Goal: Task Accomplishment & Management: Complete application form

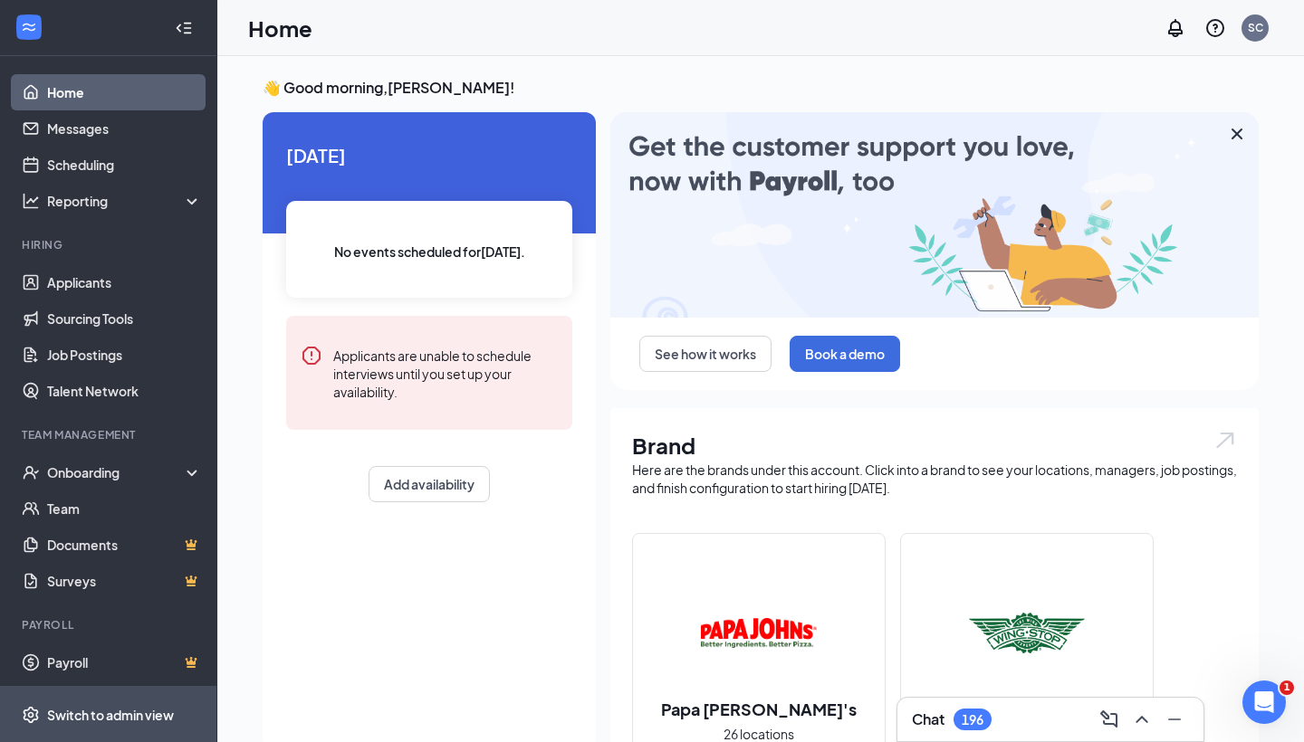
click at [91, 711] on div "Switch to admin view" at bounding box center [110, 715] width 127 height 18
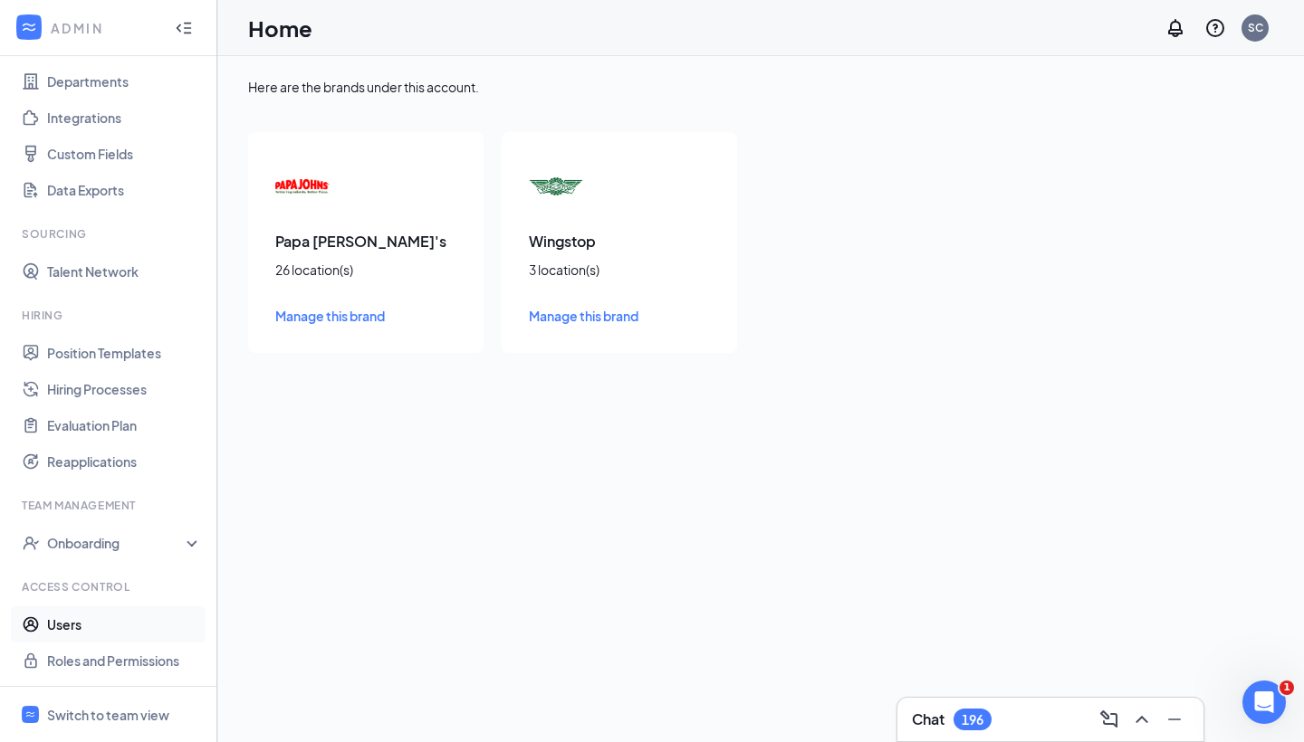
scroll to position [165, 0]
click at [86, 619] on link "Users" at bounding box center [124, 625] width 155 height 36
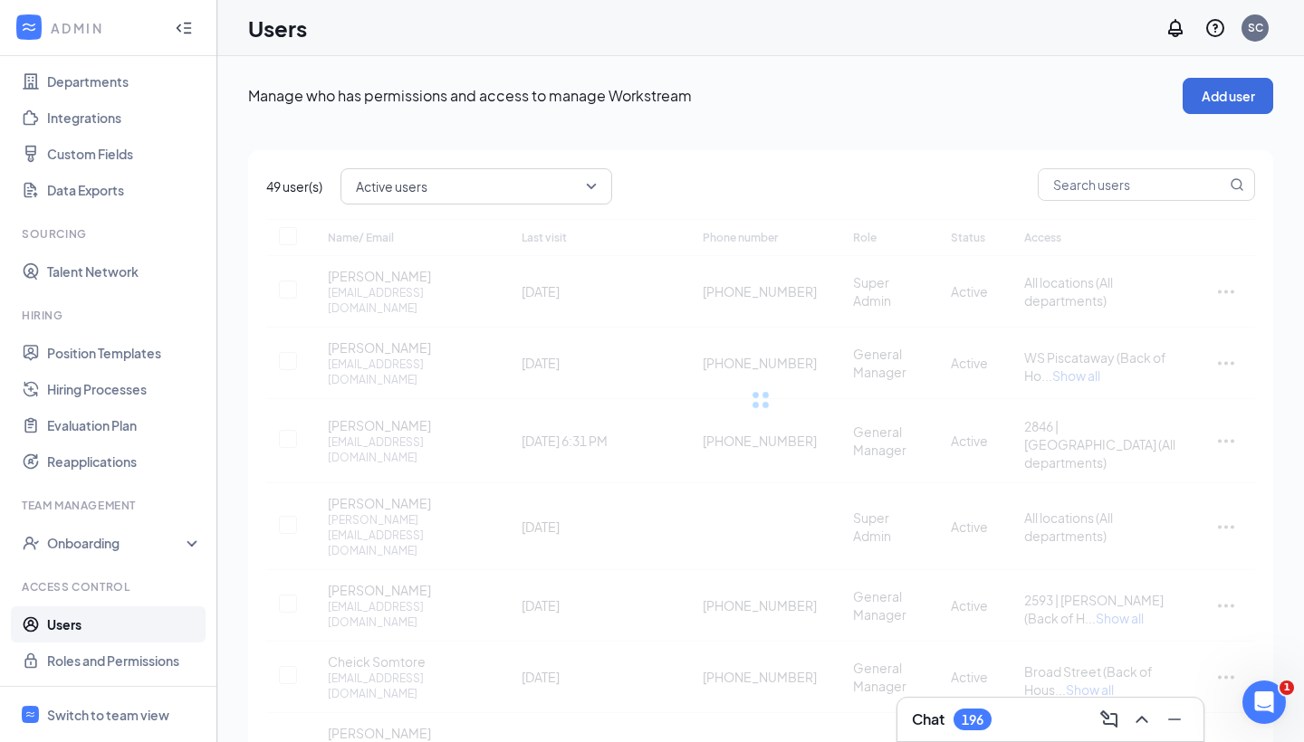
checkbox input "false"
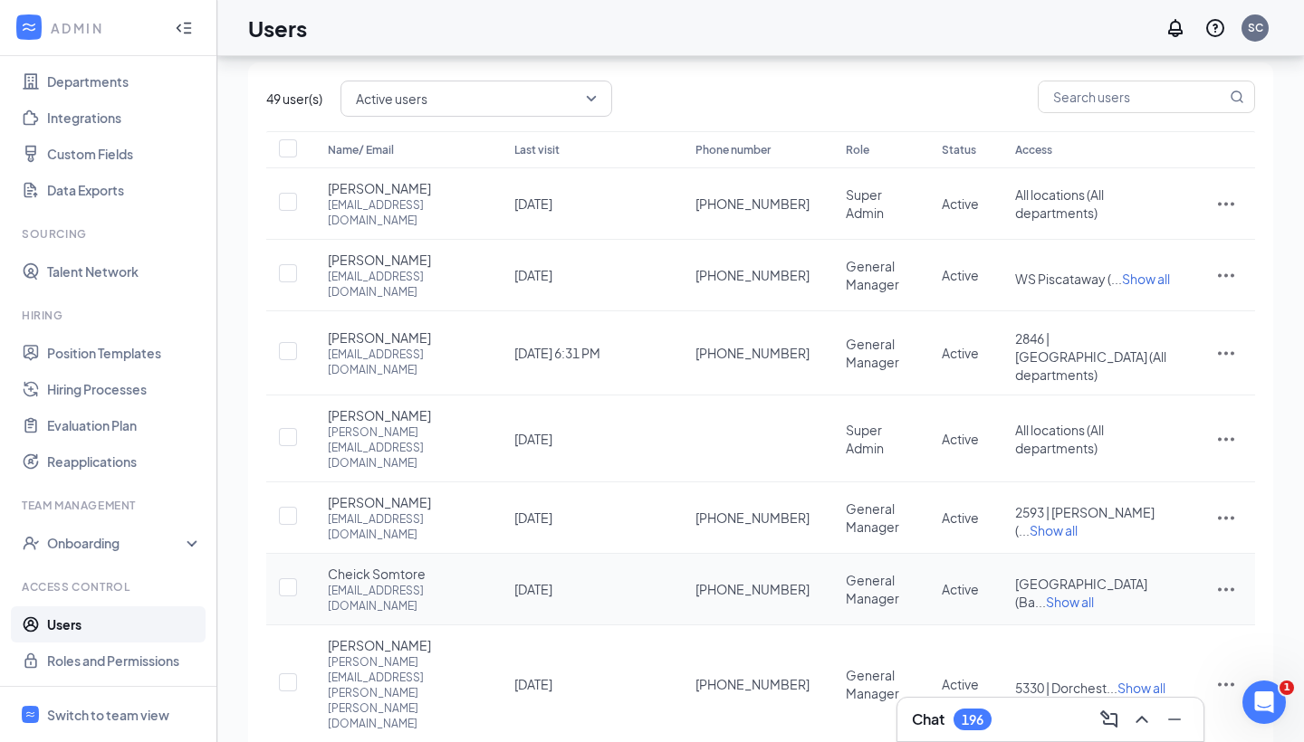
scroll to position [1, 0]
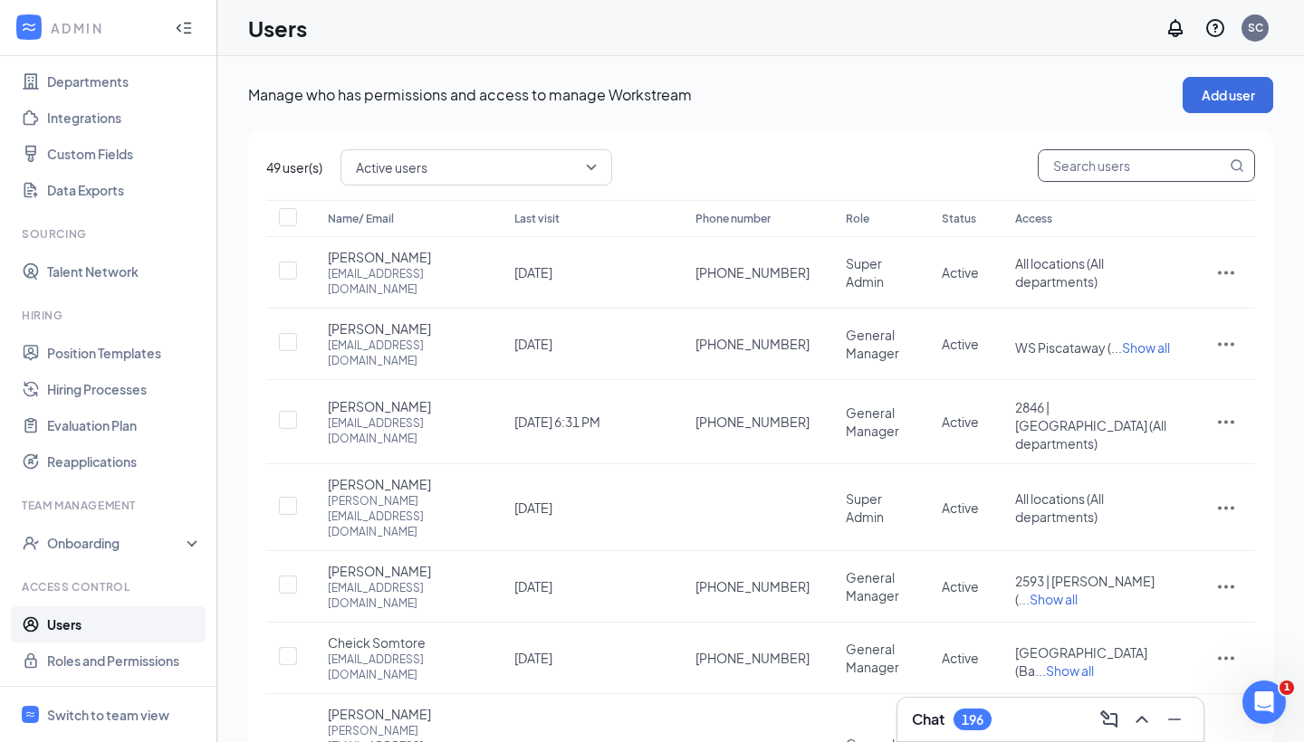
click at [1062, 175] on input "text" at bounding box center [1131, 165] width 187 height 31
type input "ben"
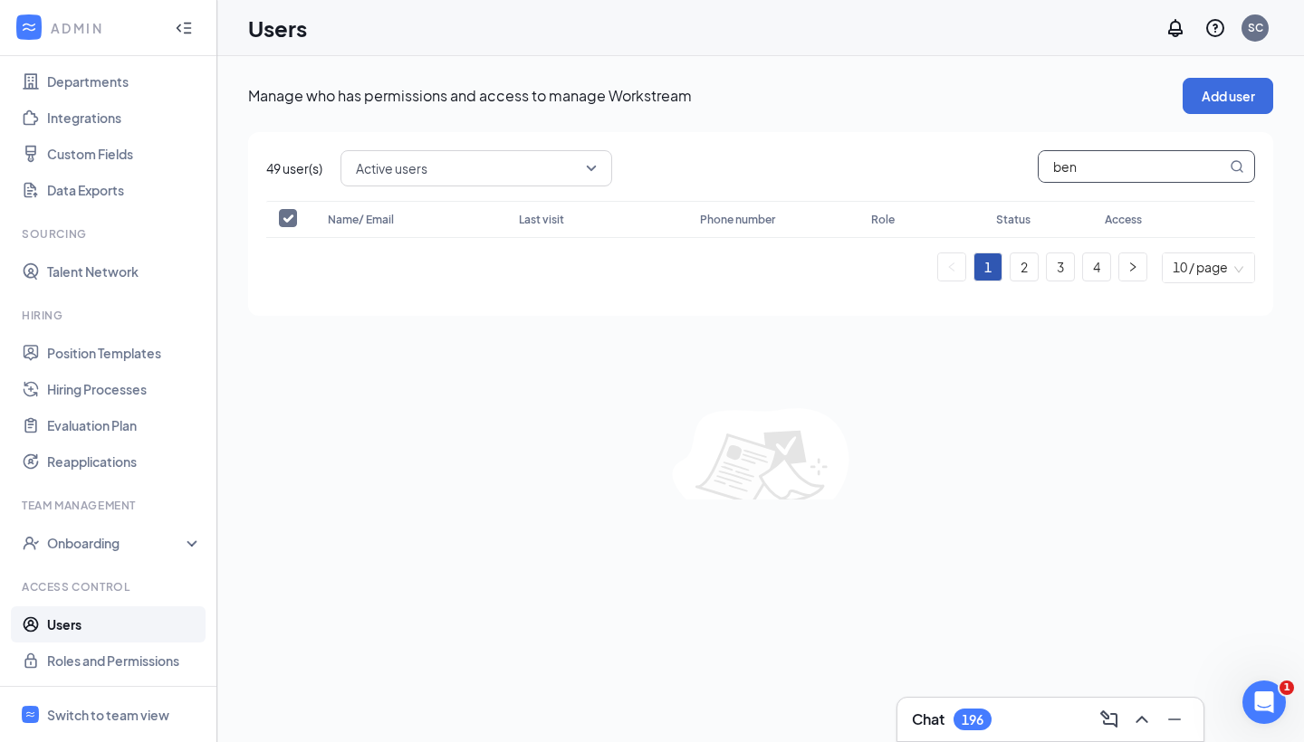
scroll to position [0, 0]
checkbox input "false"
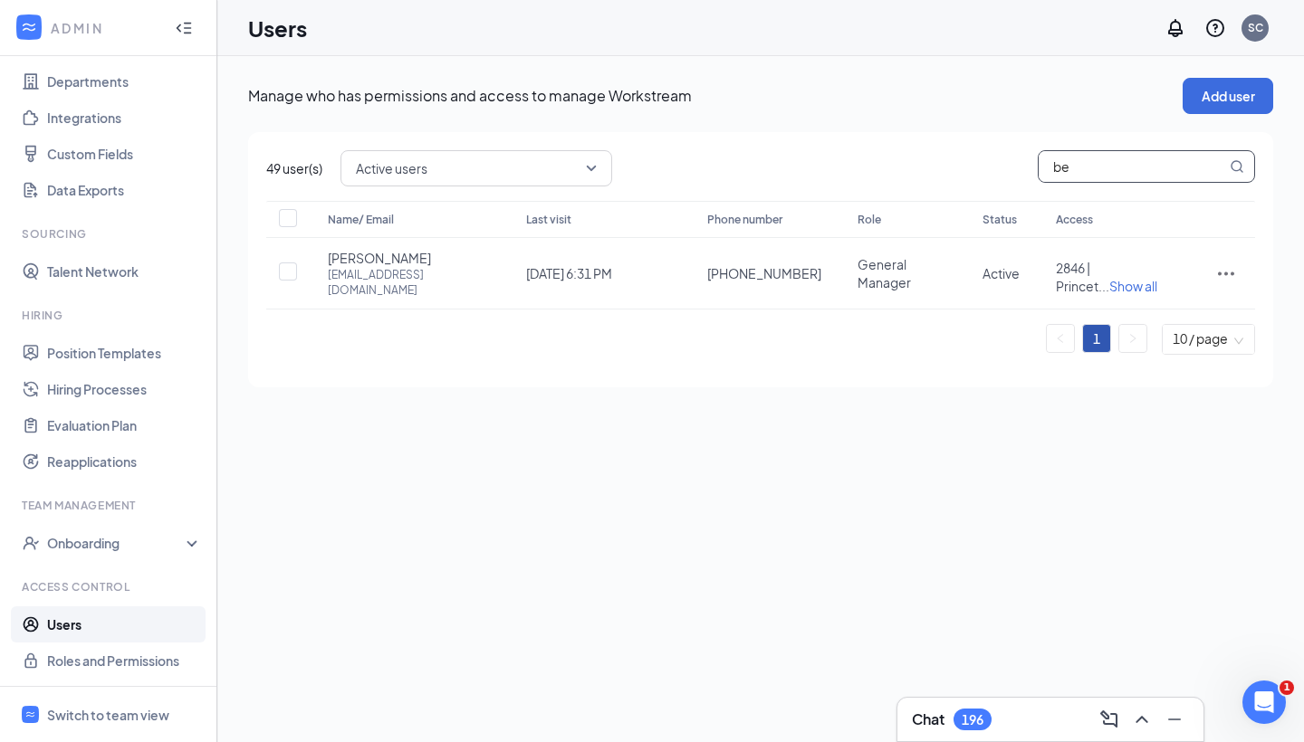
type input "b"
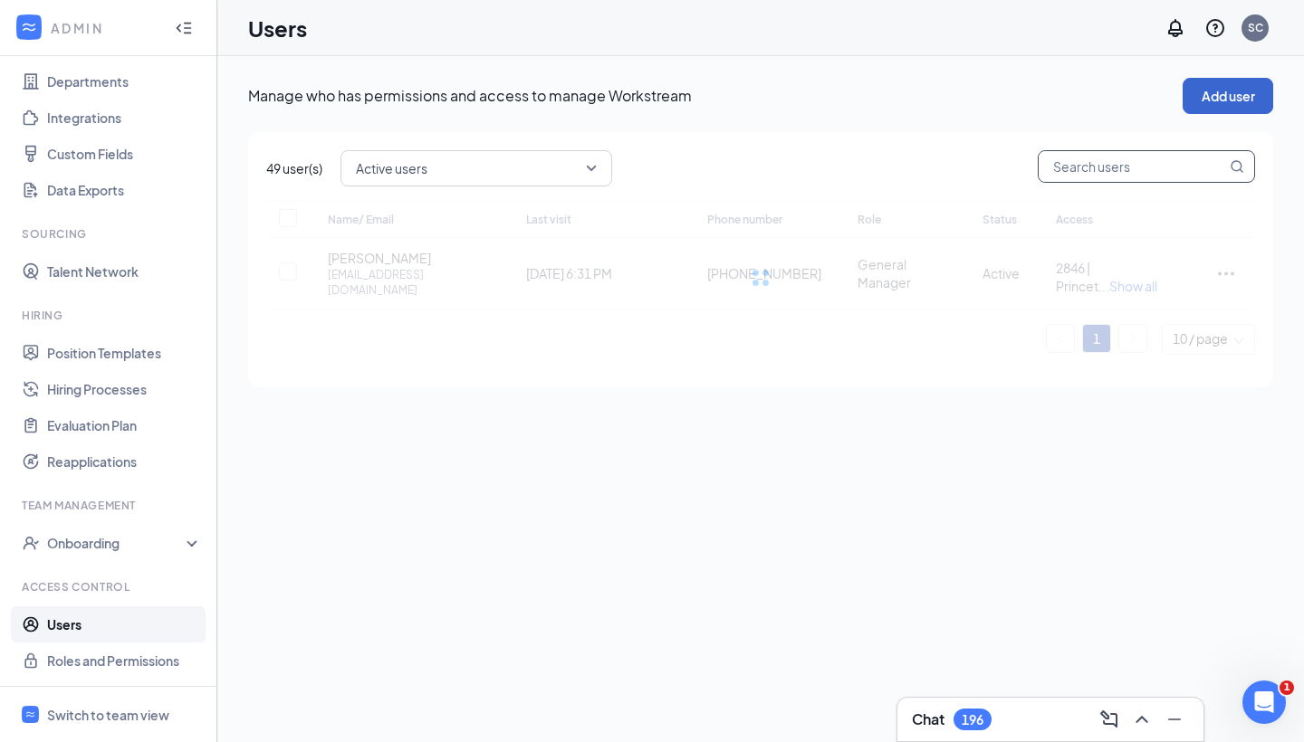
click at [1243, 93] on button "Add user" at bounding box center [1227, 96] width 91 height 36
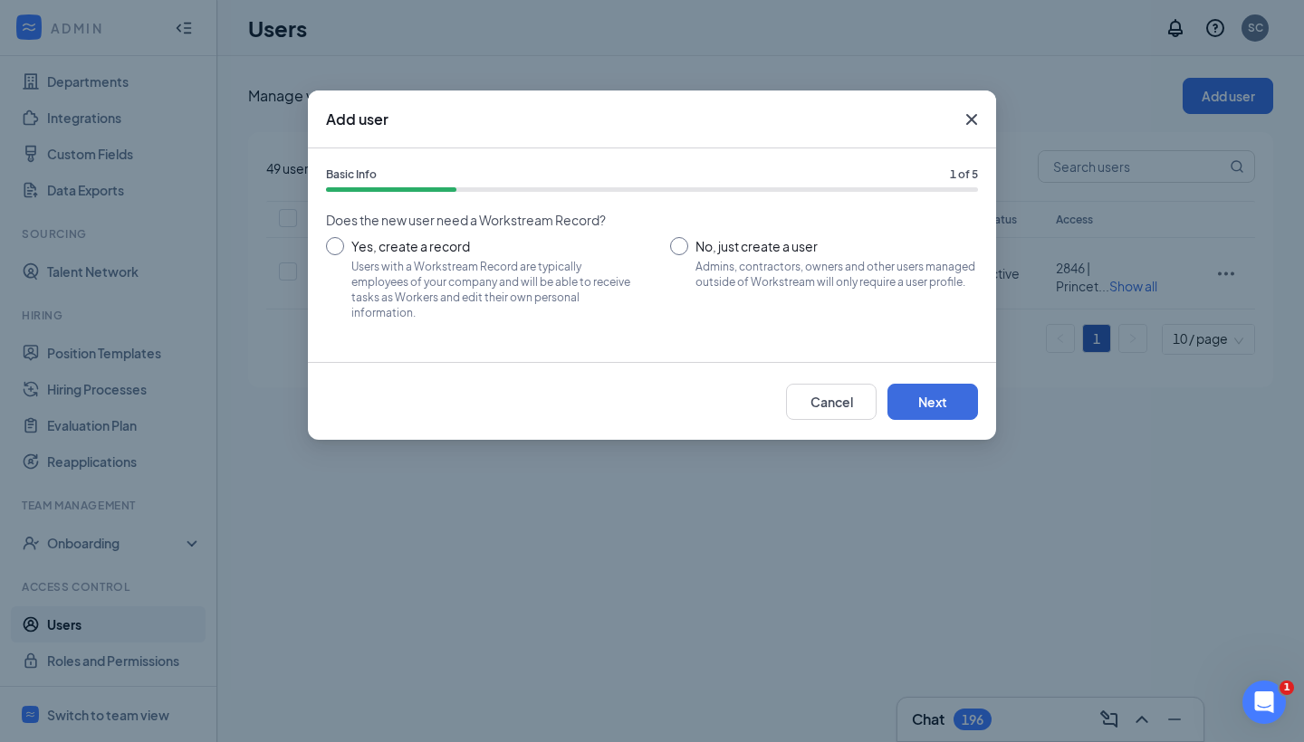
click at [485, 287] on div "Users with a Workstream Record are typically employees of your company and will…" at bounding box center [492, 290] width 282 height 62
click at [485, 287] on input "Yes, create a record Users with a Workstream Record are typically employees of …" at bounding box center [480, 277] width 308 height 81
radio input "true"
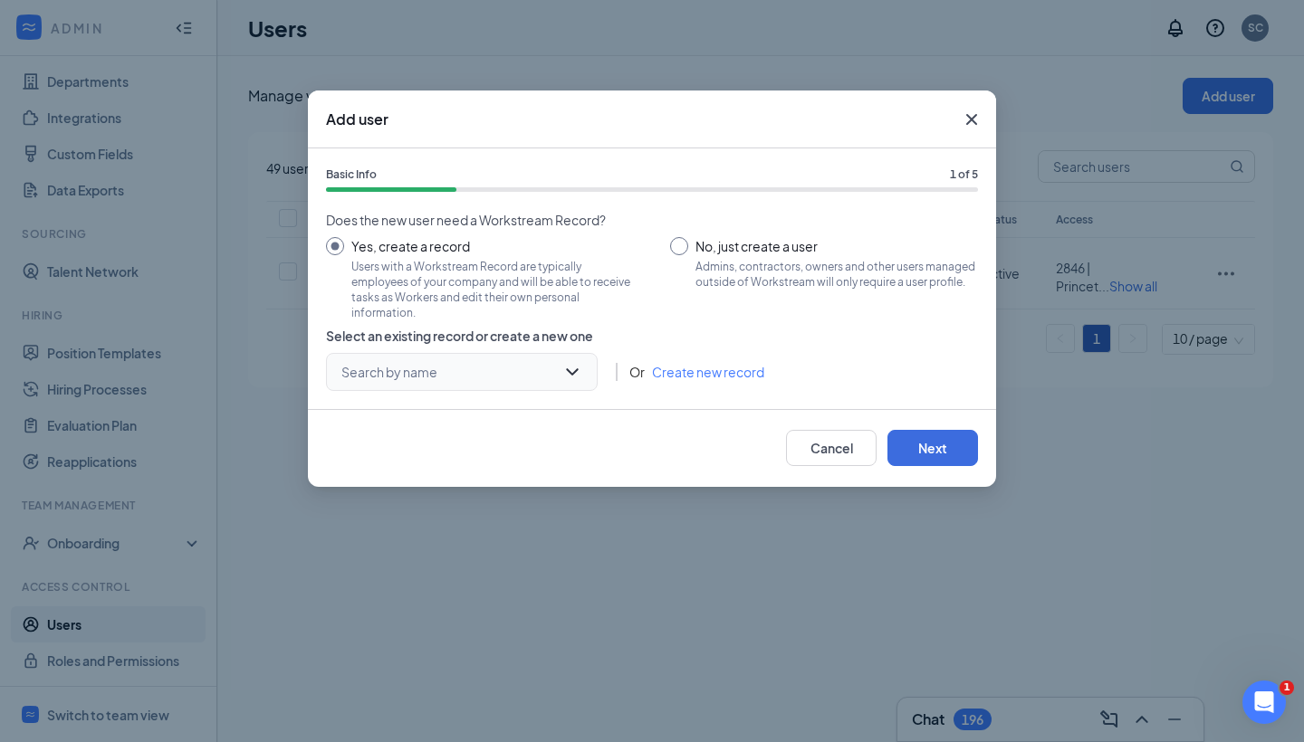
click at [498, 368] on input "search" at bounding box center [455, 372] width 237 height 36
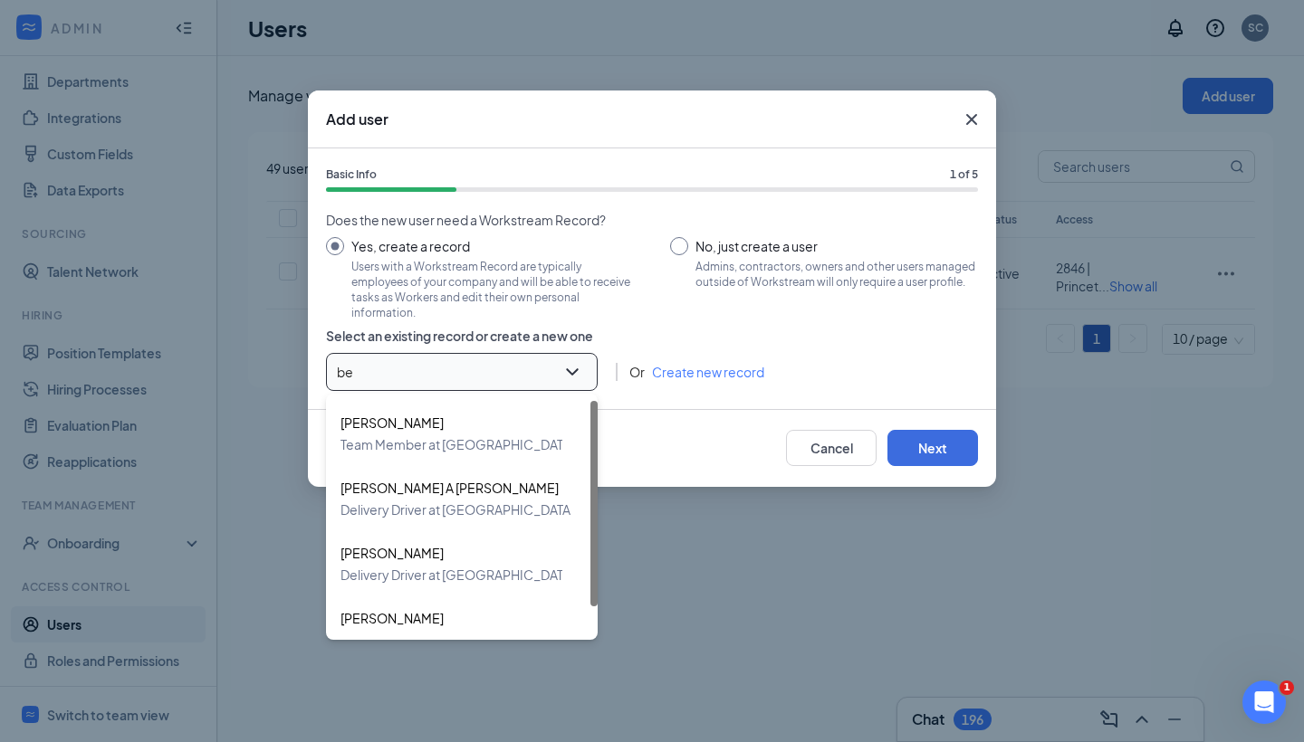
type input "ben"
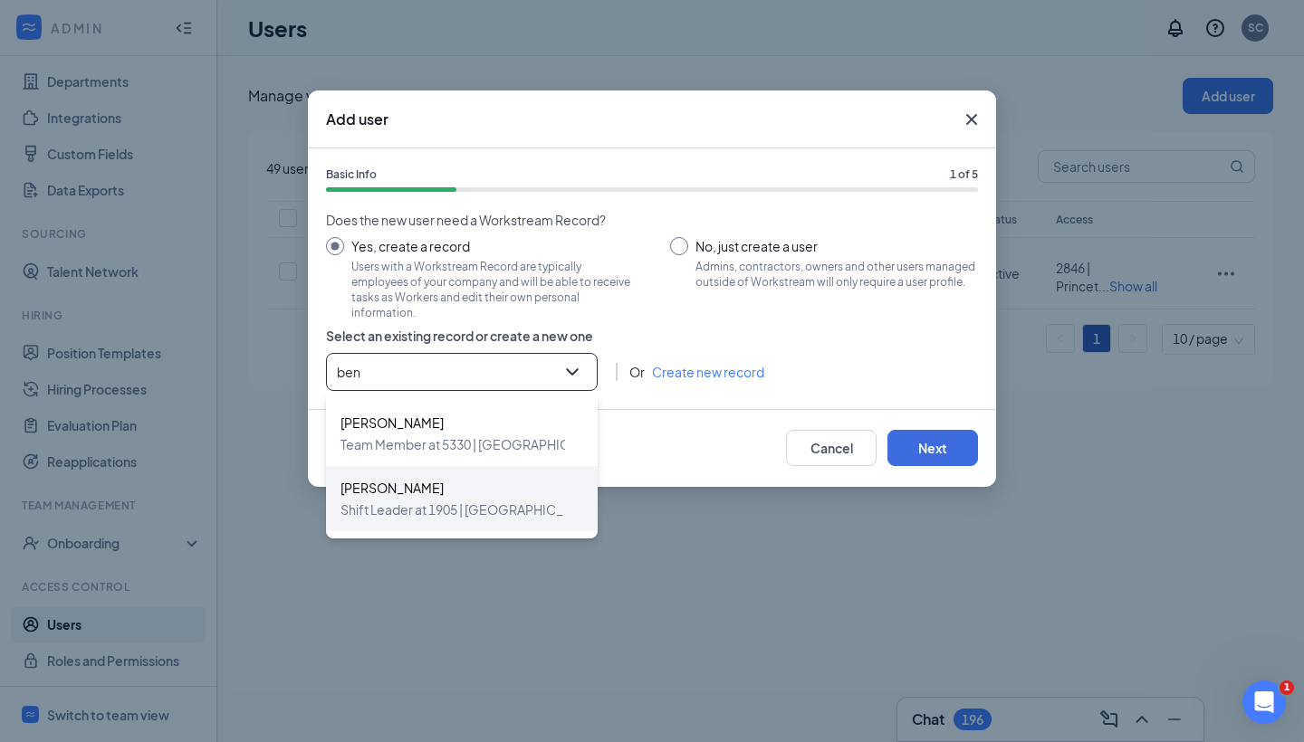
click at [435, 511] on span "Shift Leader at 1905 | [GEOGRAPHIC_DATA]" at bounding box center [468, 510] width 256 height 22
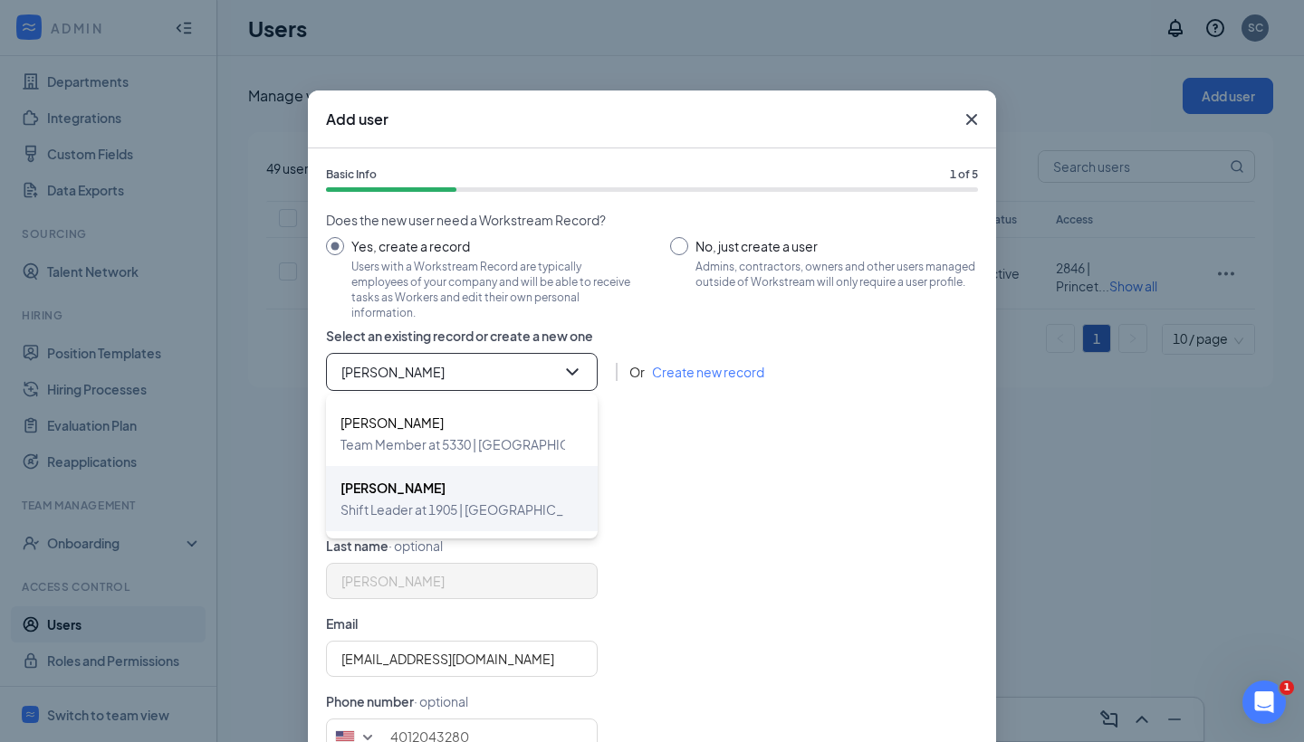
type input "[PHONE_NUMBER]"
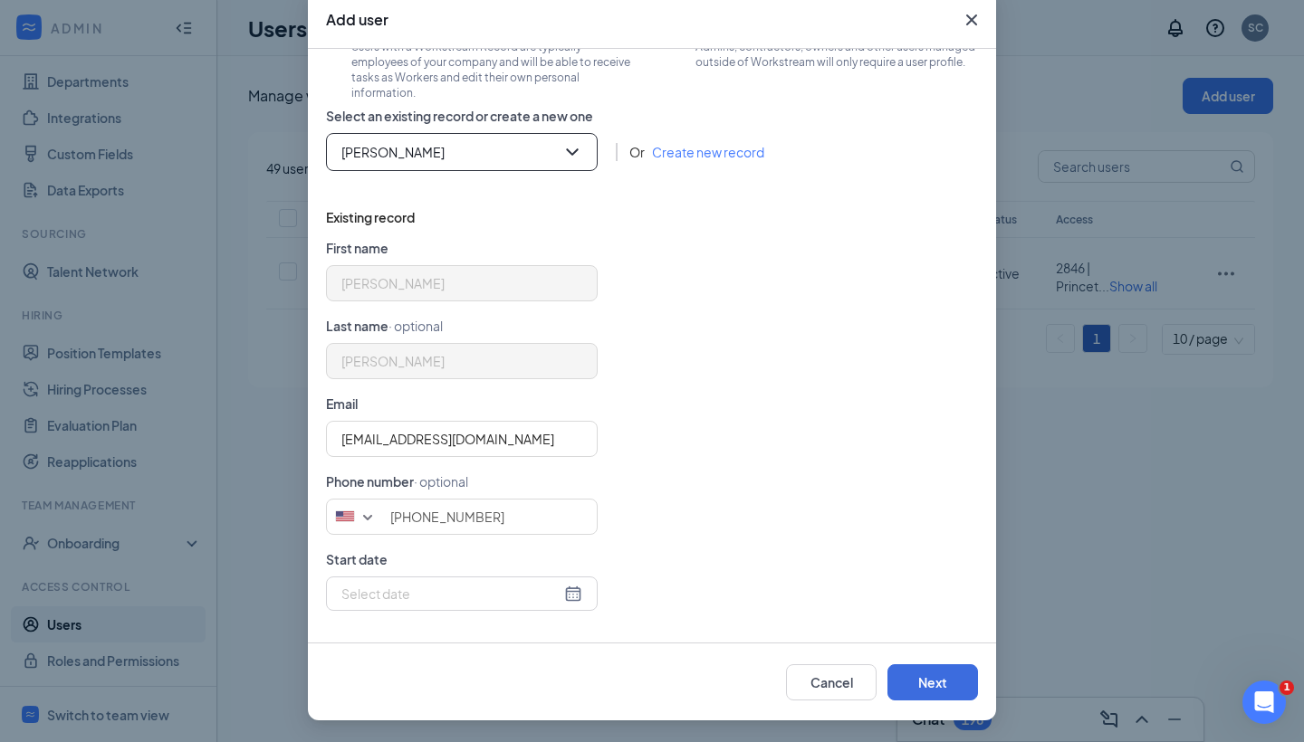
scroll to position [100, 0]
click at [576, 588] on div at bounding box center [461, 594] width 241 height 20
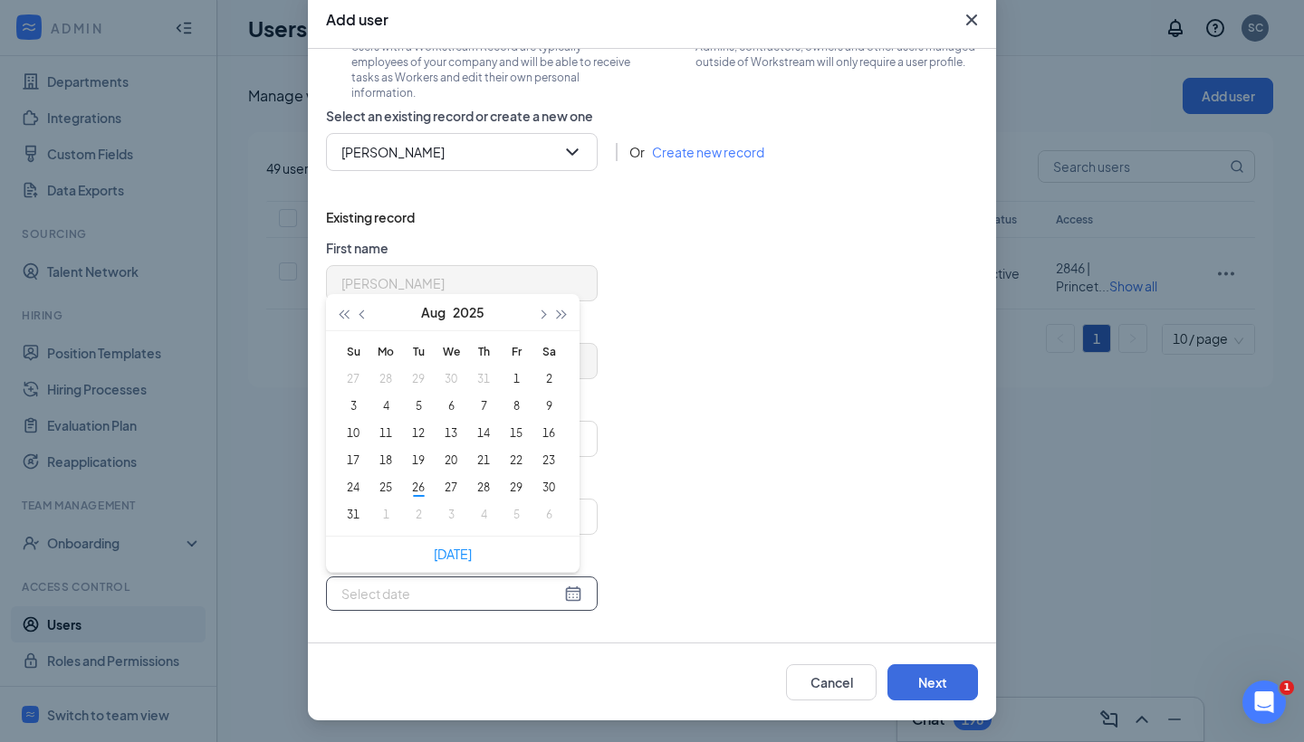
click at [704, 539] on div at bounding box center [652, 542] width 652 height 14
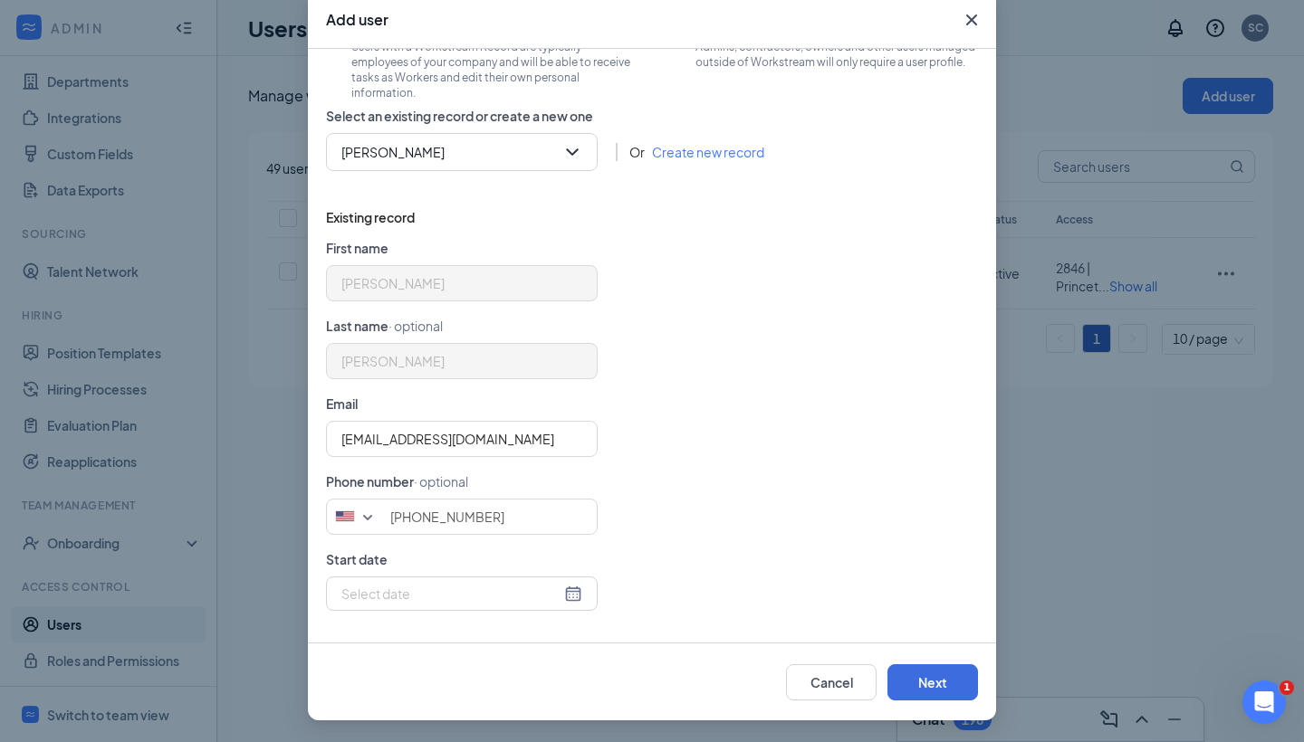
click at [573, 596] on div at bounding box center [461, 594] width 241 height 20
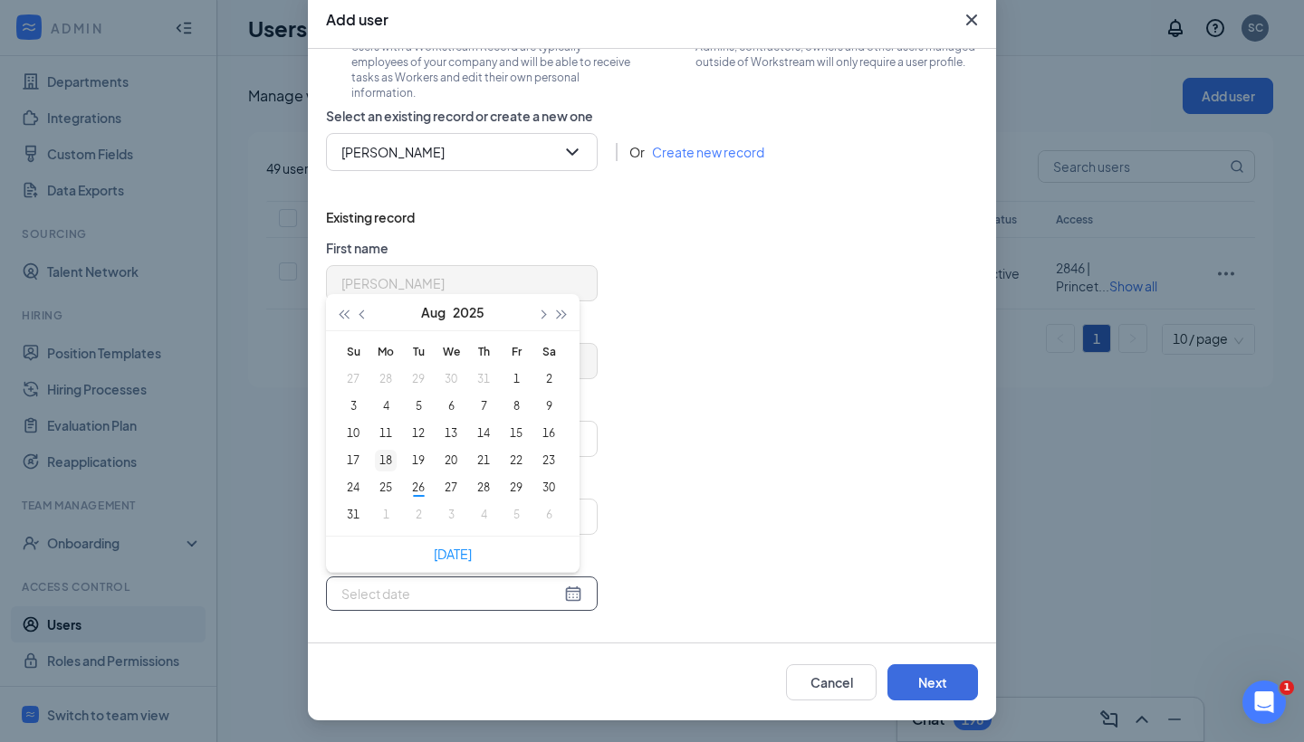
type input "[DATE]"
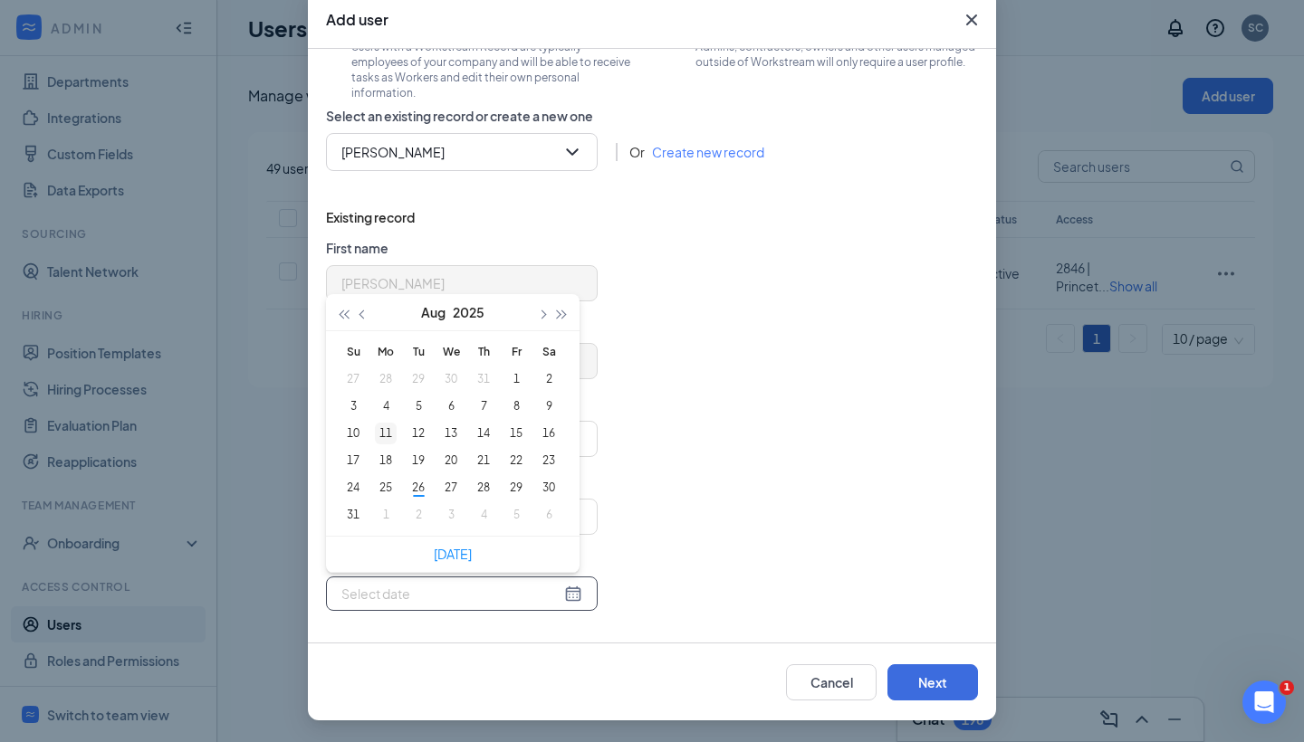
type input "[DATE]"
click at [359, 316] on button "button" at bounding box center [363, 312] width 20 height 36
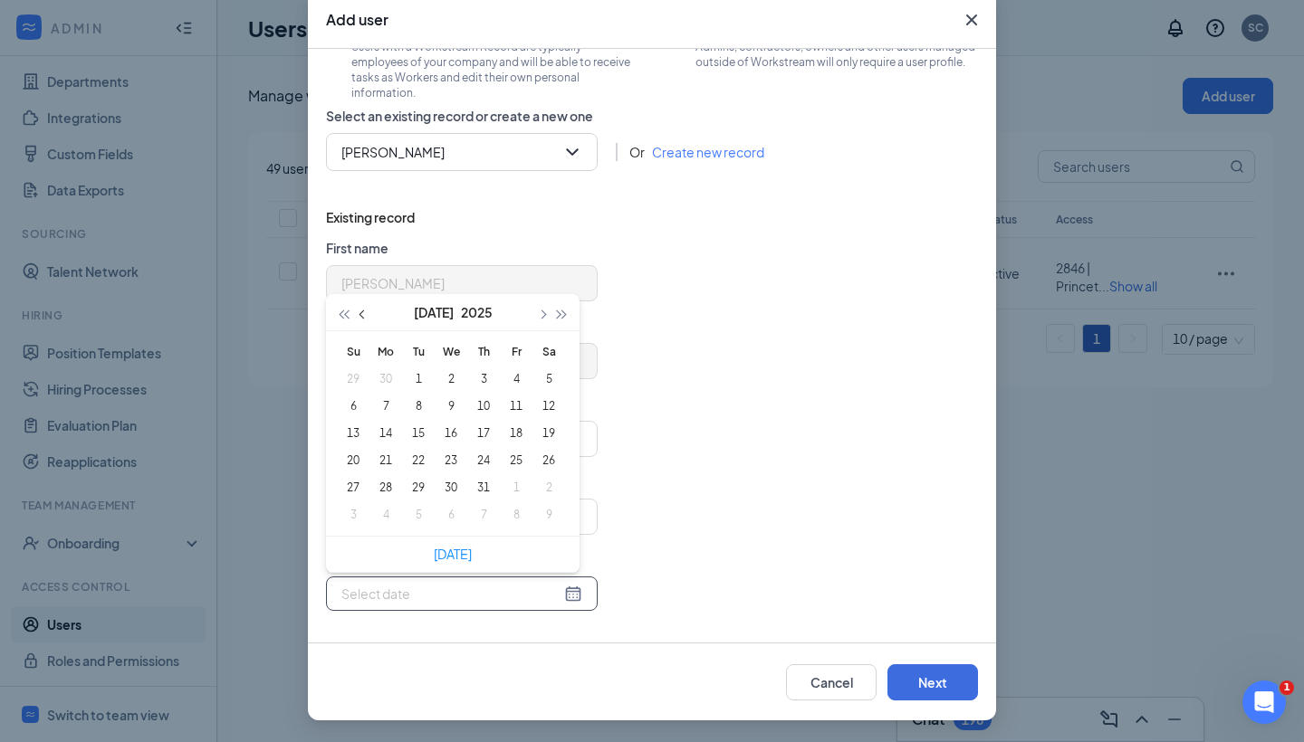
click at [359, 316] on button "button" at bounding box center [363, 312] width 20 height 36
type input "[DATE]"
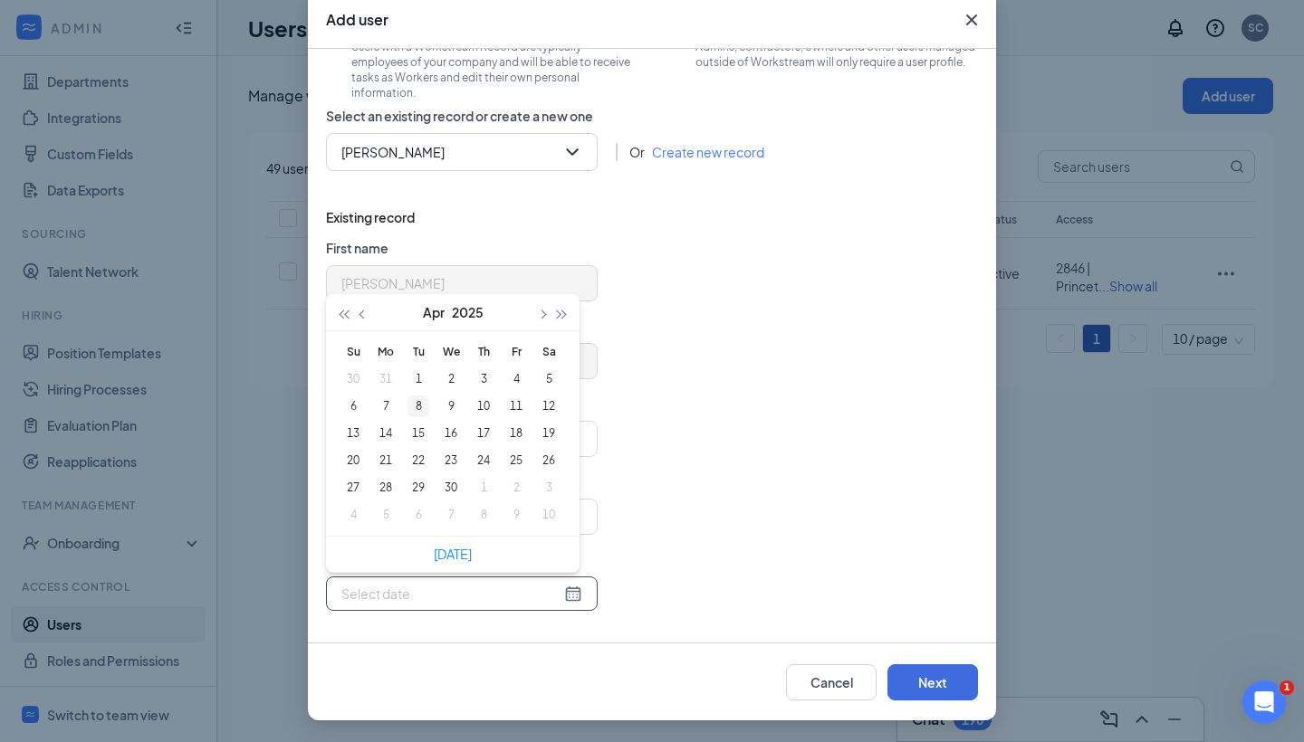
type input "[DATE]"
click at [419, 378] on div "1" at bounding box center [418, 379] width 22 height 22
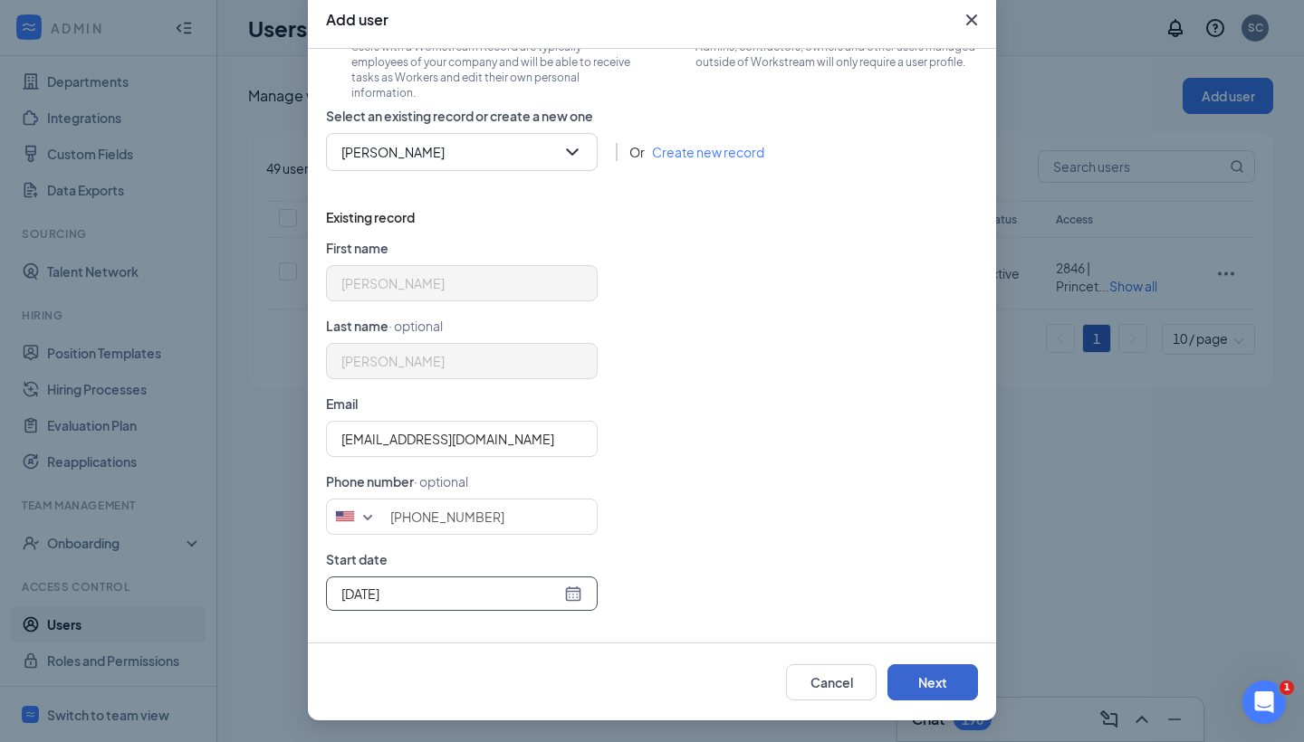
click at [922, 684] on button "Next" at bounding box center [932, 683] width 91 height 36
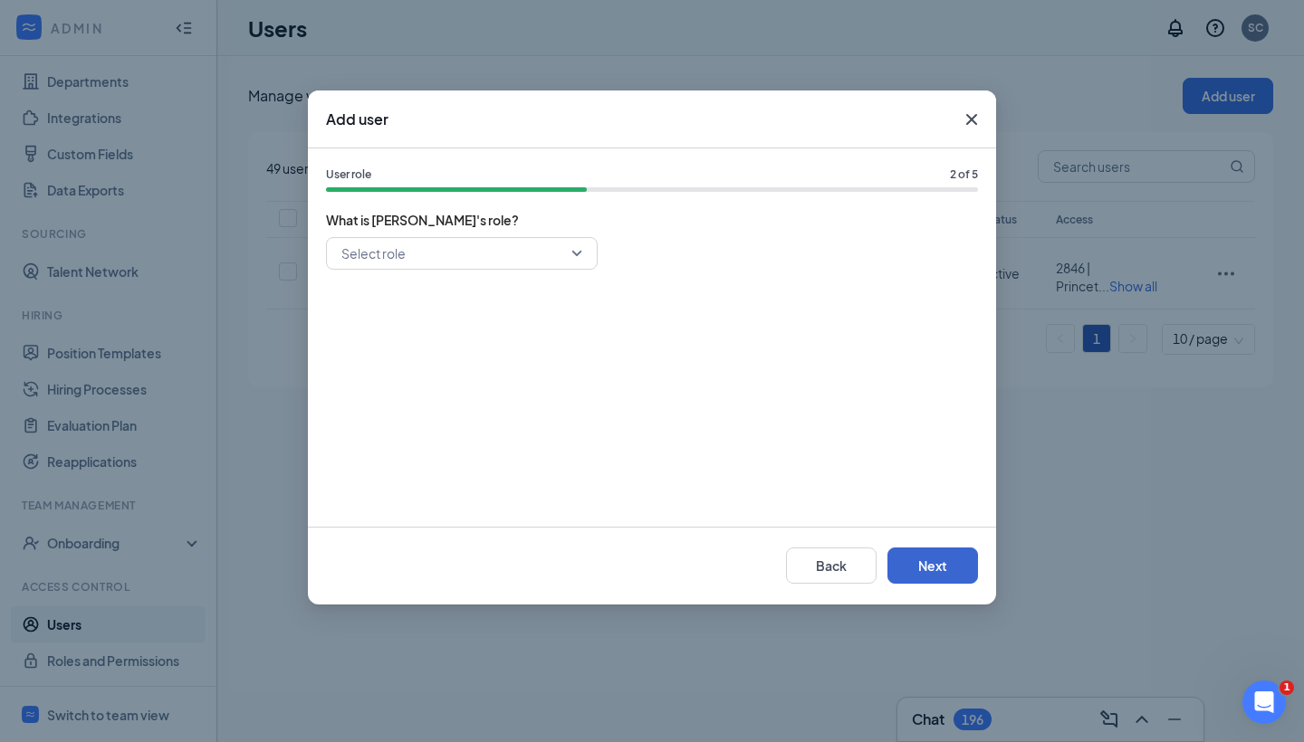
scroll to position [0, 0]
click at [602, 254] on div "Select role" at bounding box center [652, 253] width 652 height 33
click at [578, 248] on div "Select role" at bounding box center [462, 253] width 272 height 33
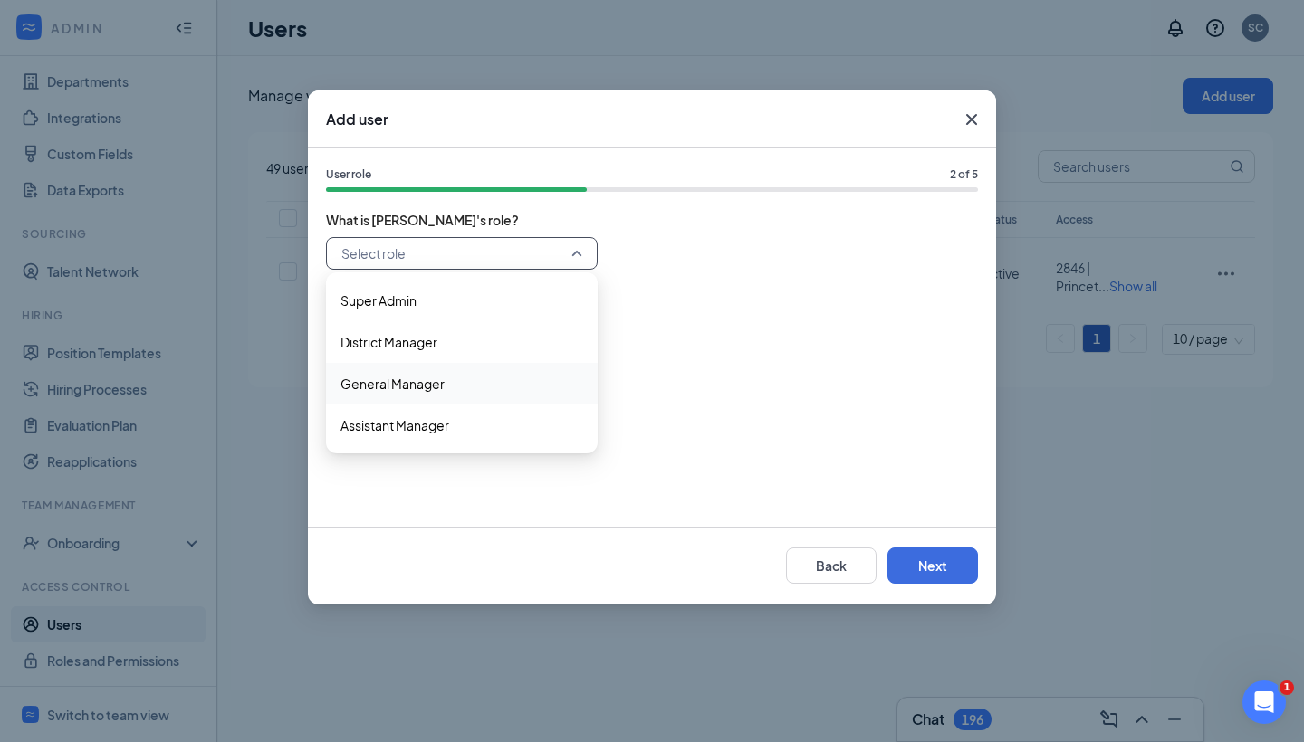
click at [441, 389] on span "General Manager" at bounding box center [392, 384] width 104 height 20
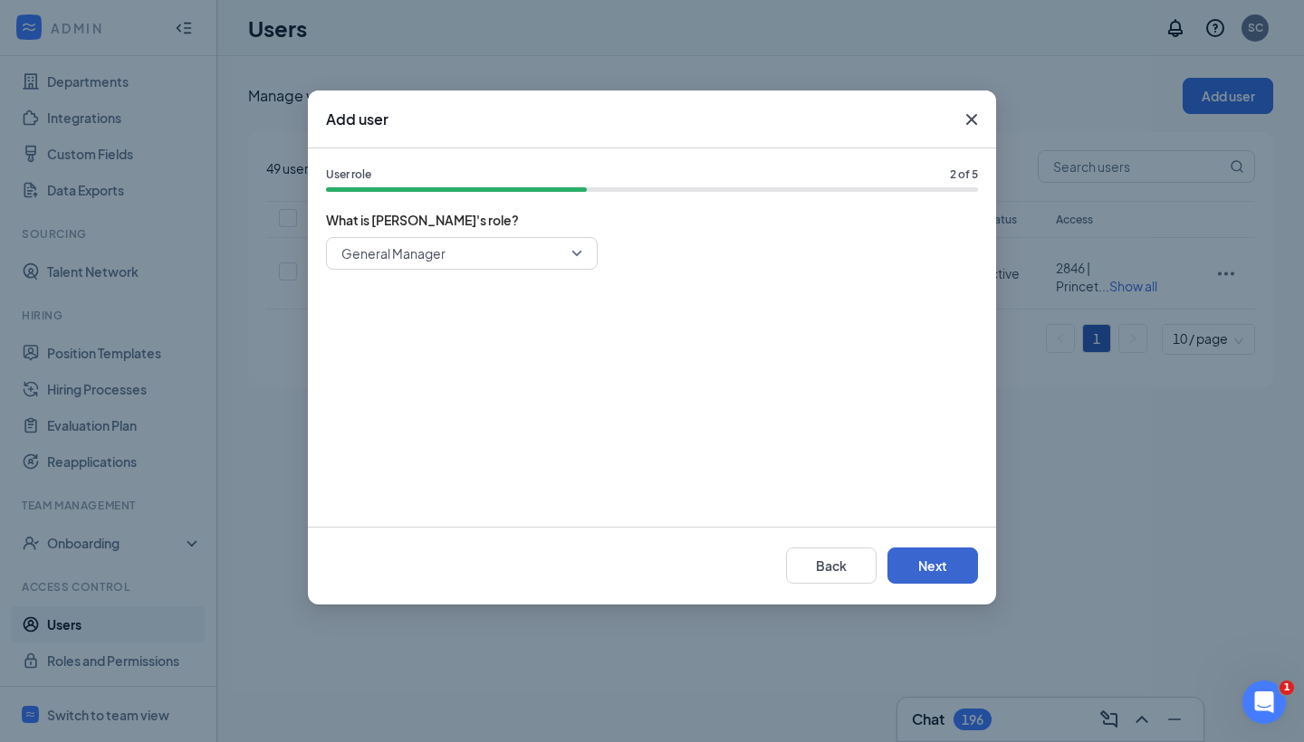
click at [947, 558] on button "Next" at bounding box center [932, 566] width 91 height 36
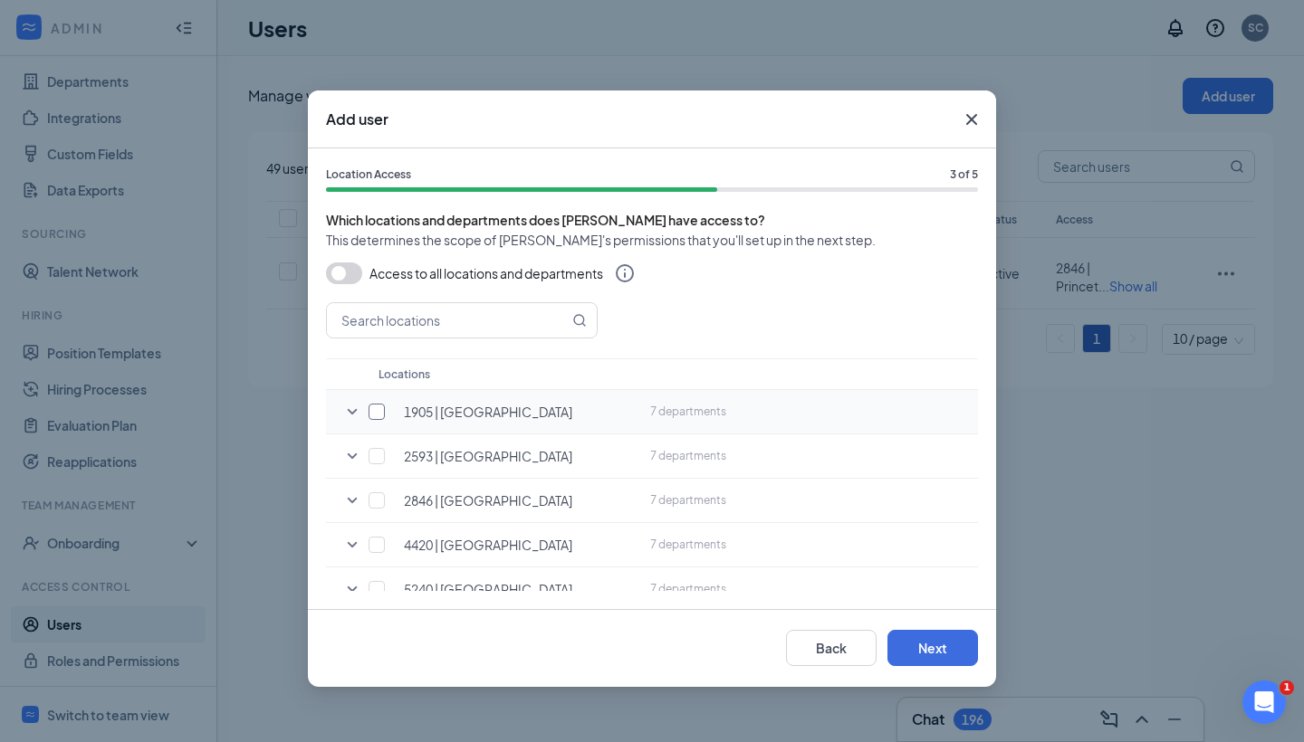
click at [373, 415] on input "checkbox" at bounding box center [376, 412] width 16 height 16
checkbox input "true"
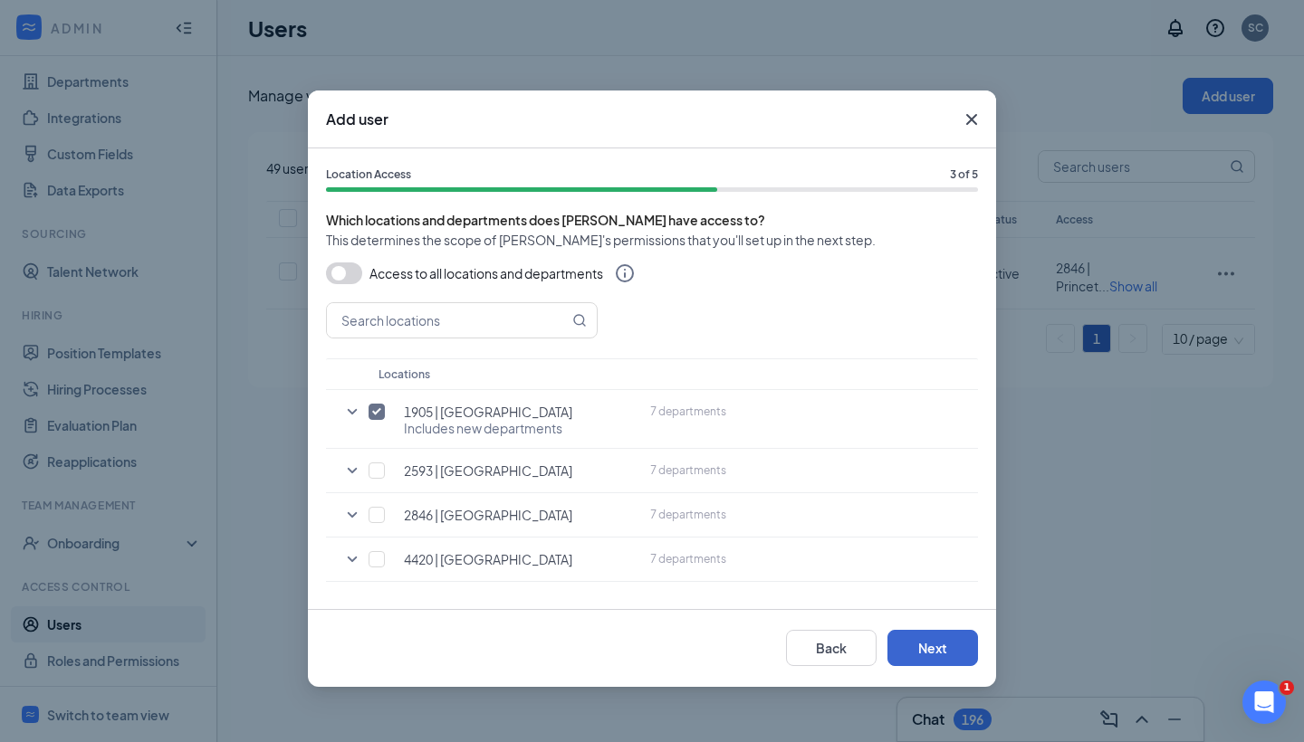
click at [952, 656] on button "Next" at bounding box center [932, 648] width 91 height 36
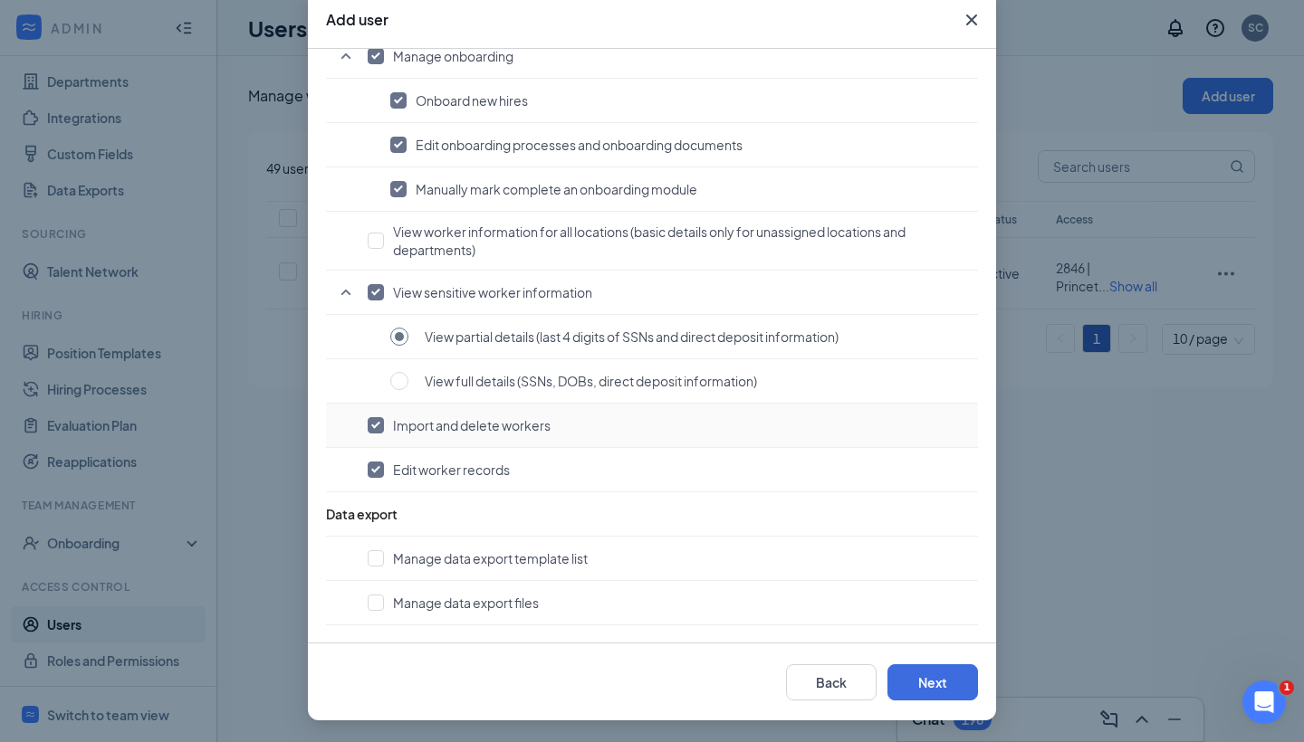
scroll to position [100, 0]
click at [918, 678] on button "Next" at bounding box center [932, 683] width 91 height 36
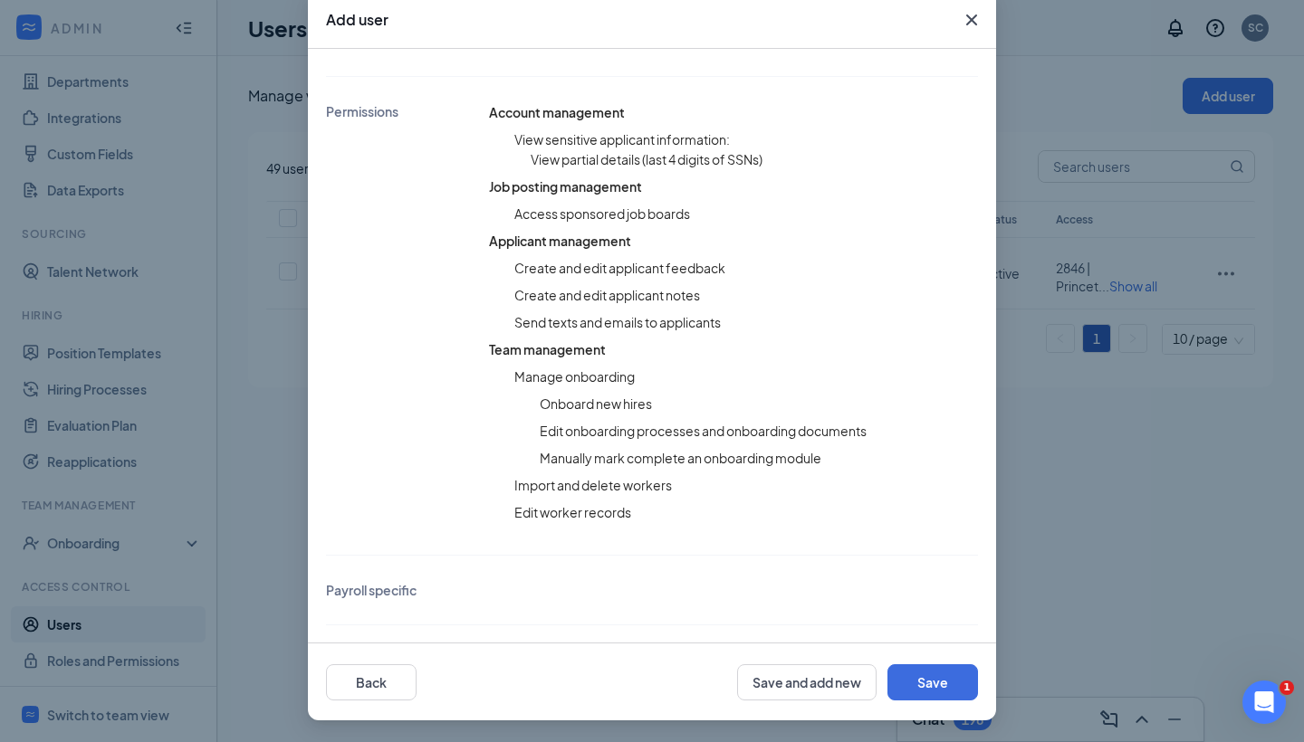
scroll to position [0, 0]
click at [940, 680] on button "Save" at bounding box center [932, 683] width 91 height 36
